Goal: Navigation & Orientation: Find specific page/section

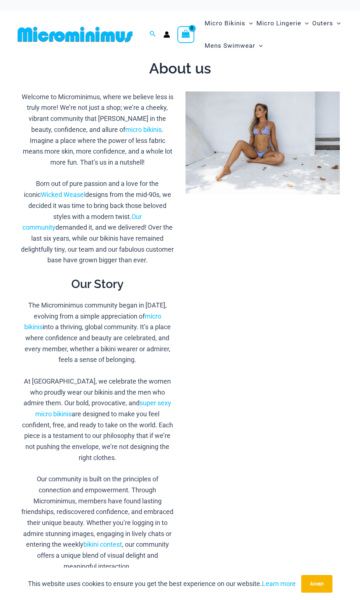
click at [66, 36] on img at bounding box center [75, 34] width 121 height 17
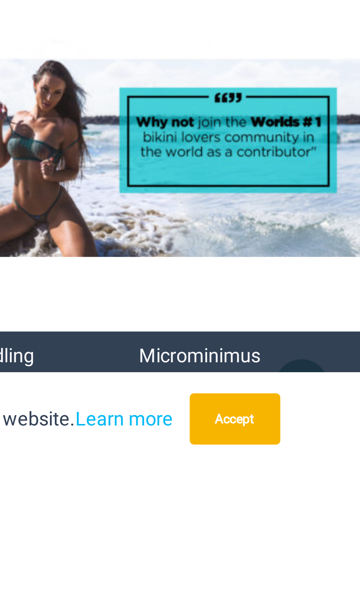
scroll to position [2259, 0]
click at [298, 561] on link "Microminimus Community" at bounding box center [305, 570] width 42 height 24
